Goal: Transaction & Acquisition: Purchase product/service

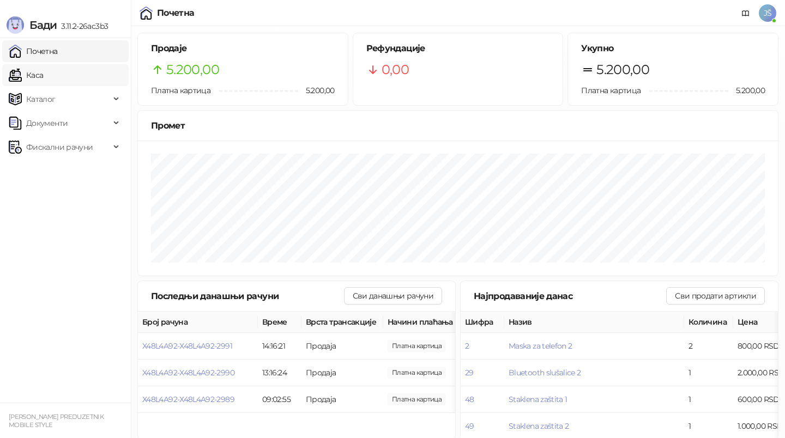
click at [43, 76] on link "Каса" at bounding box center [26, 75] width 34 height 22
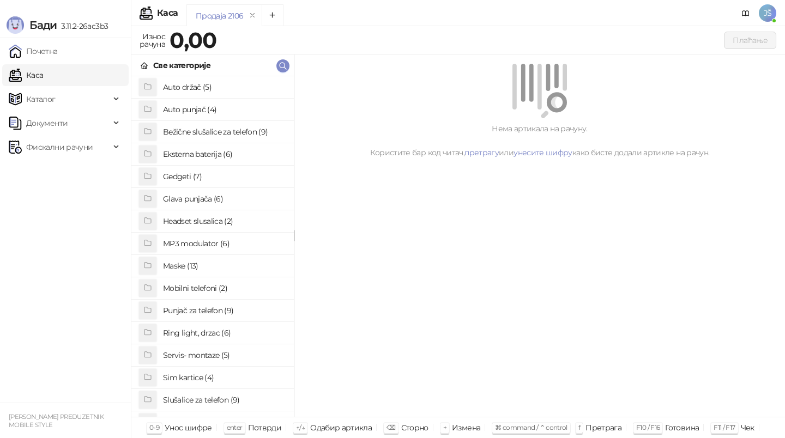
click at [192, 260] on h4 "Maske (13)" at bounding box center [224, 265] width 122 height 17
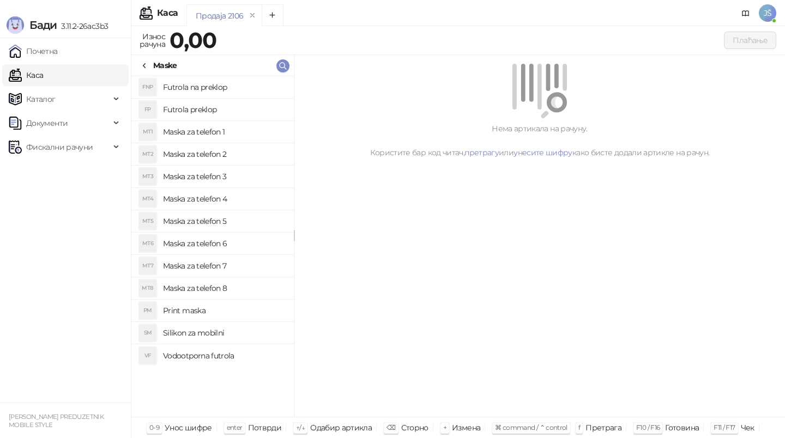
click at [221, 222] on h4 "Maska za telefon 5" at bounding box center [224, 221] width 122 height 17
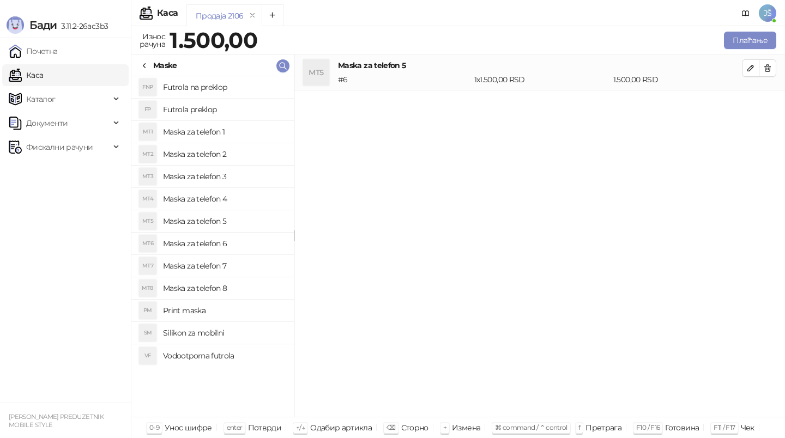
click at [144, 67] on icon at bounding box center [144, 66] width 9 height 9
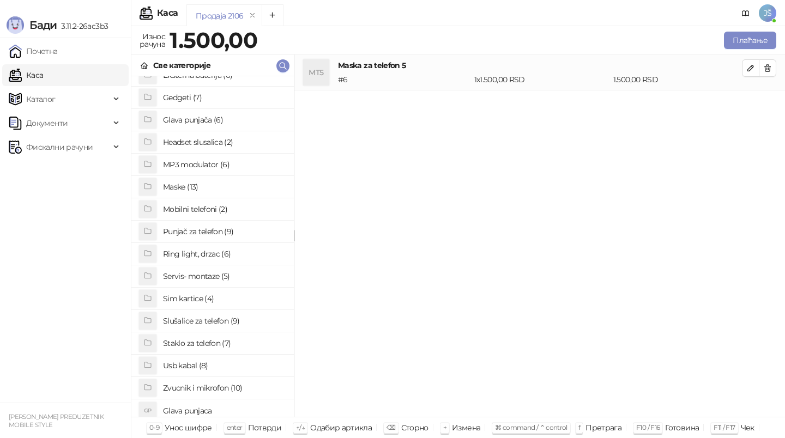
scroll to position [84, 0]
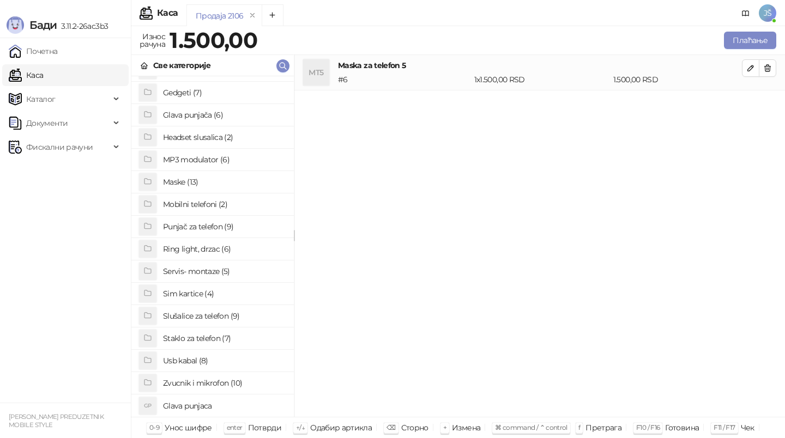
click at [200, 338] on h4 "Staklo za telefon (7)" at bounding box center [224, 338] width 122 height 17
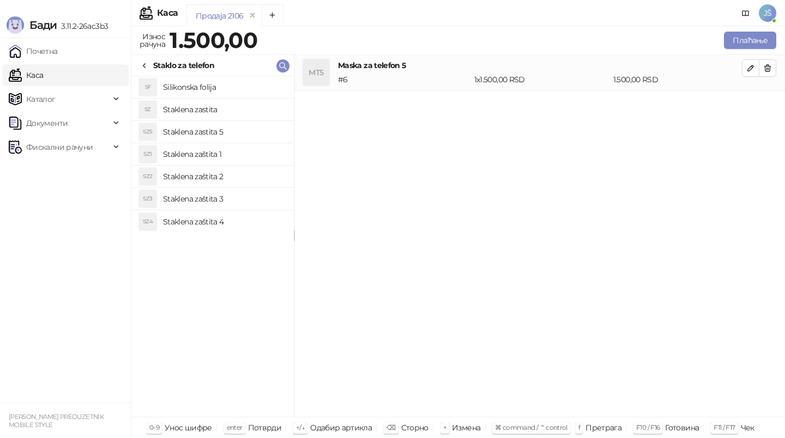
click at [206, 181] on h4 "Staklena zaštita 2" at bounding box center [224, 176] width 122 height 17
click at [206, 180] on h4 "Staklena zaštita 2" at bounding box center [224, 176] width 122 height 17
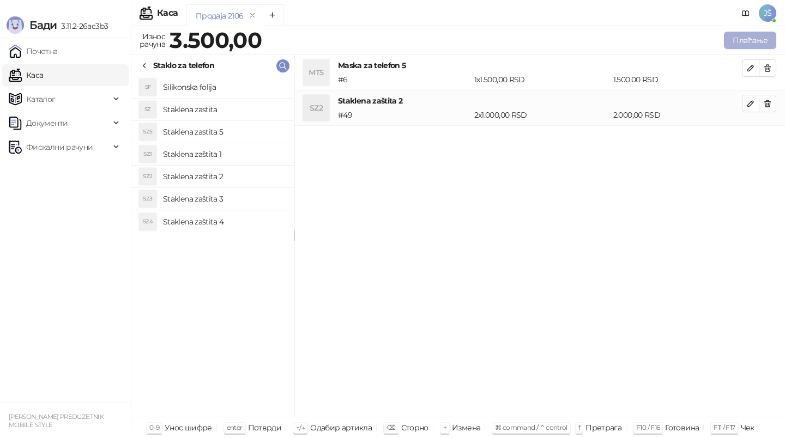
click at [743, 39] on button "Плаћање" at bounding box center [750, 40] width 52 height 17
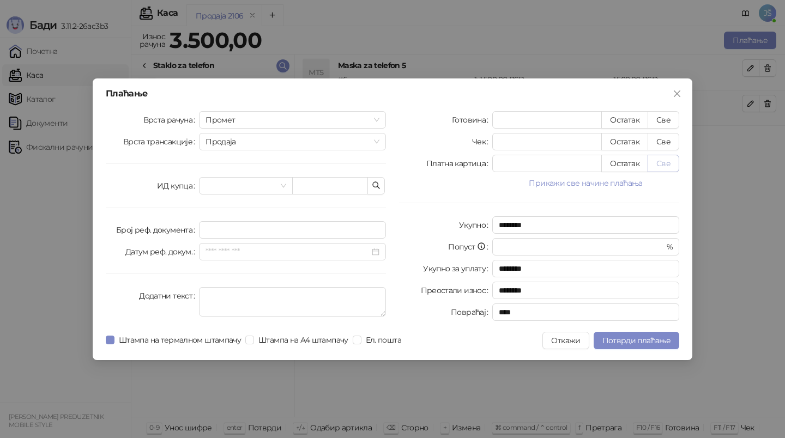
click at [663, 164] on button "Све" at bounding box center [664, 163] width 32 height 17
type input "****"
click at [622, 342] on span "Потврди плаћање" at bounding box center [637, 341] width 68 height 10
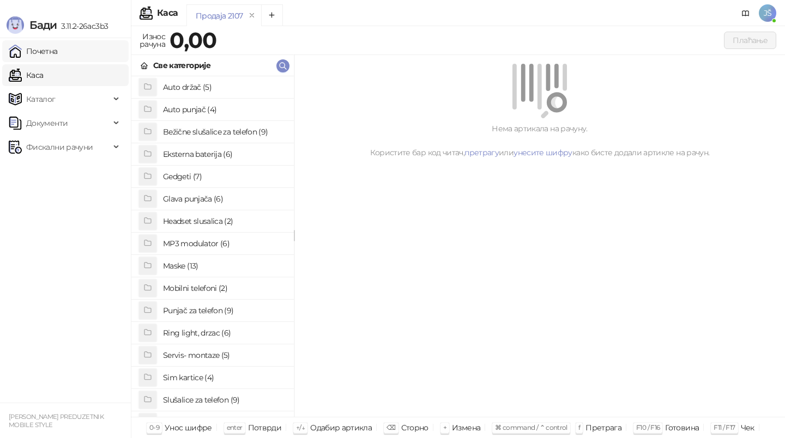
click at [19, 56] on link "Почетна" at bounding box center [33, 51] width 49 height 22
